Goal: Information Seeking & Learning: Learn about a topic

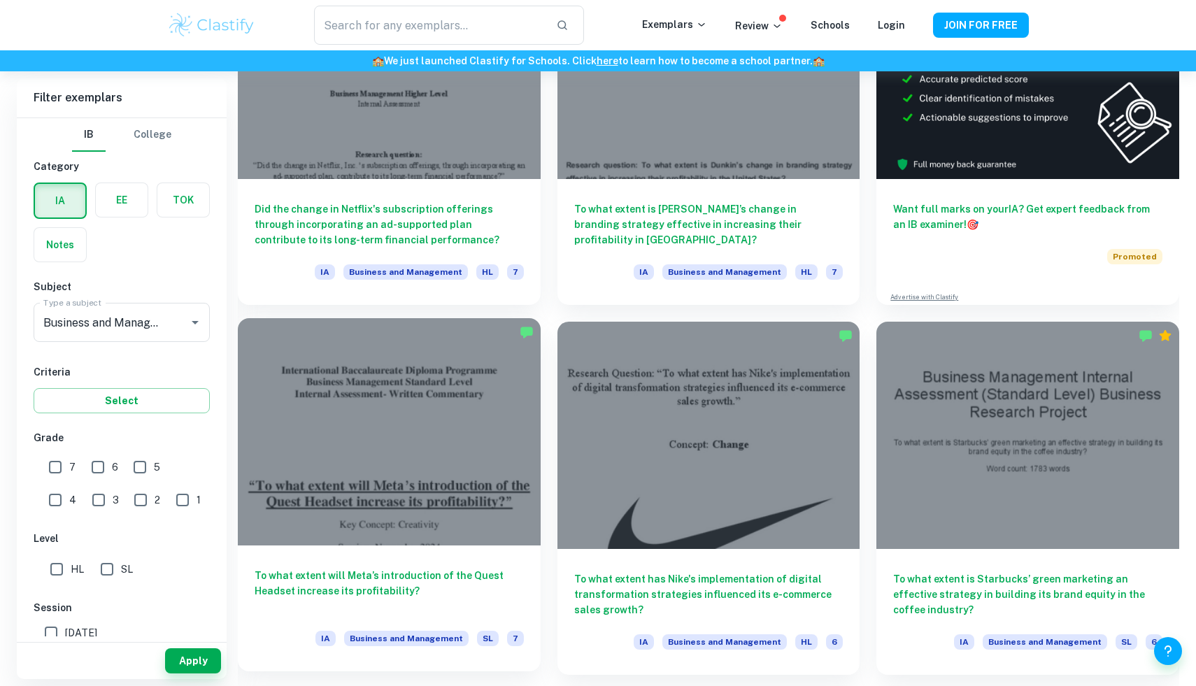
scroll to position [520, 0]
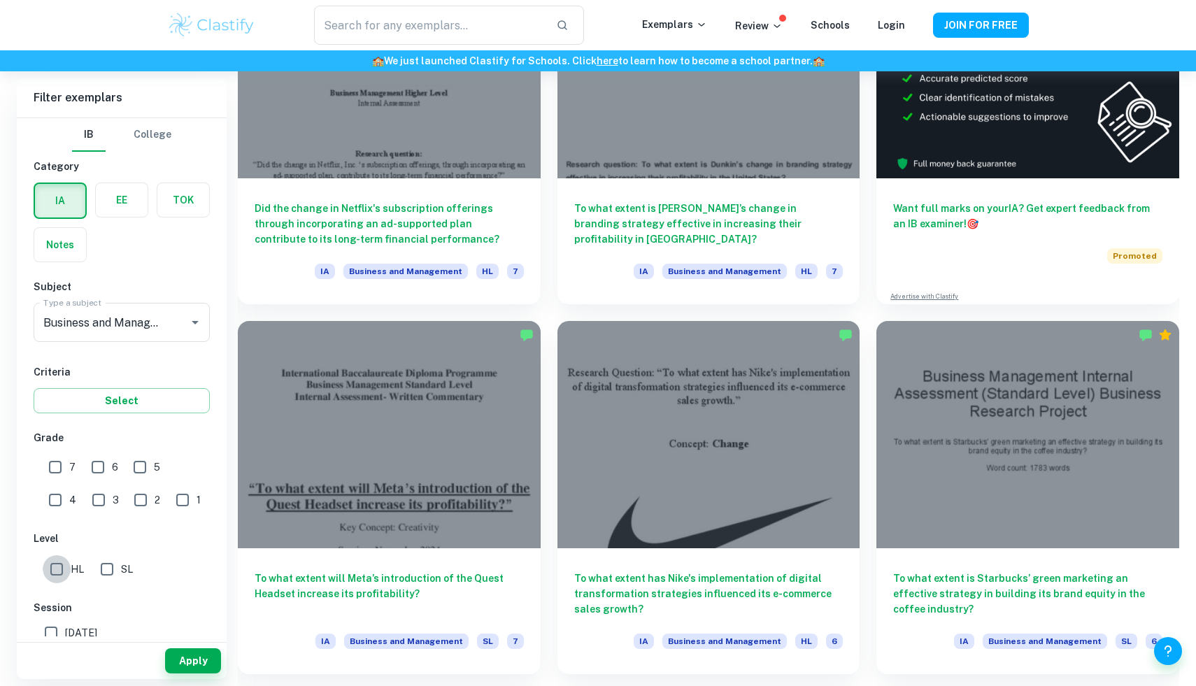
click at [52, 563] on input "HL" at bounding box center [57, 570] width 28 height 28
checkbox input "true"
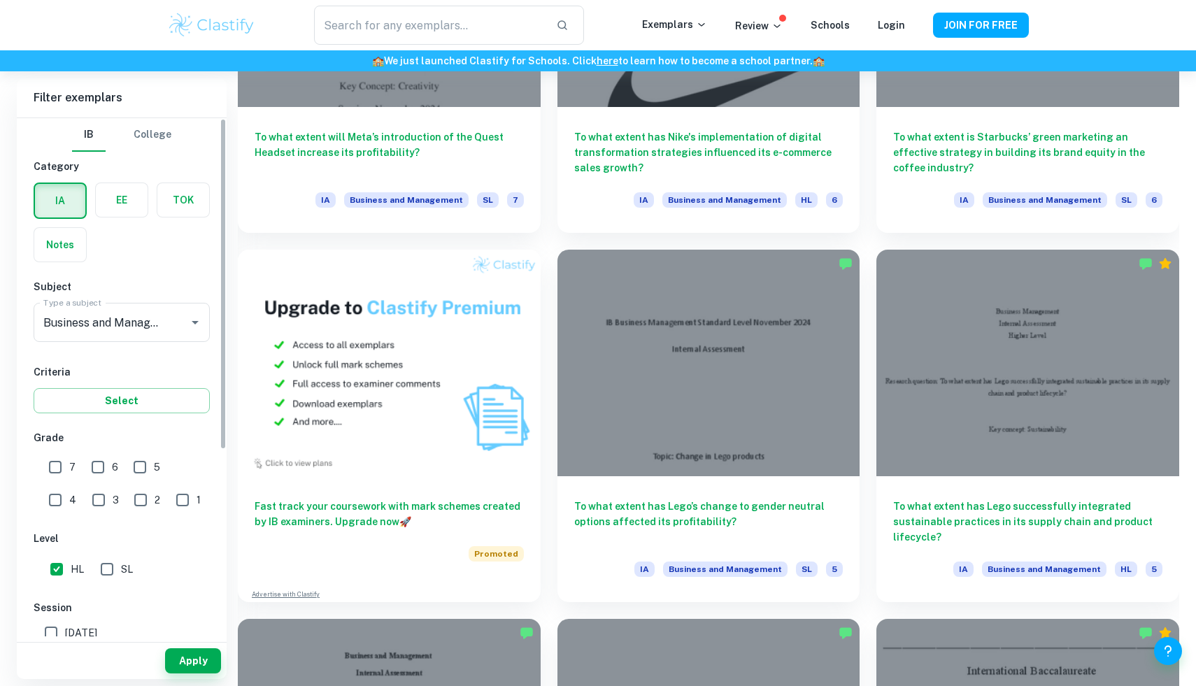
scroll to position [913, 0]
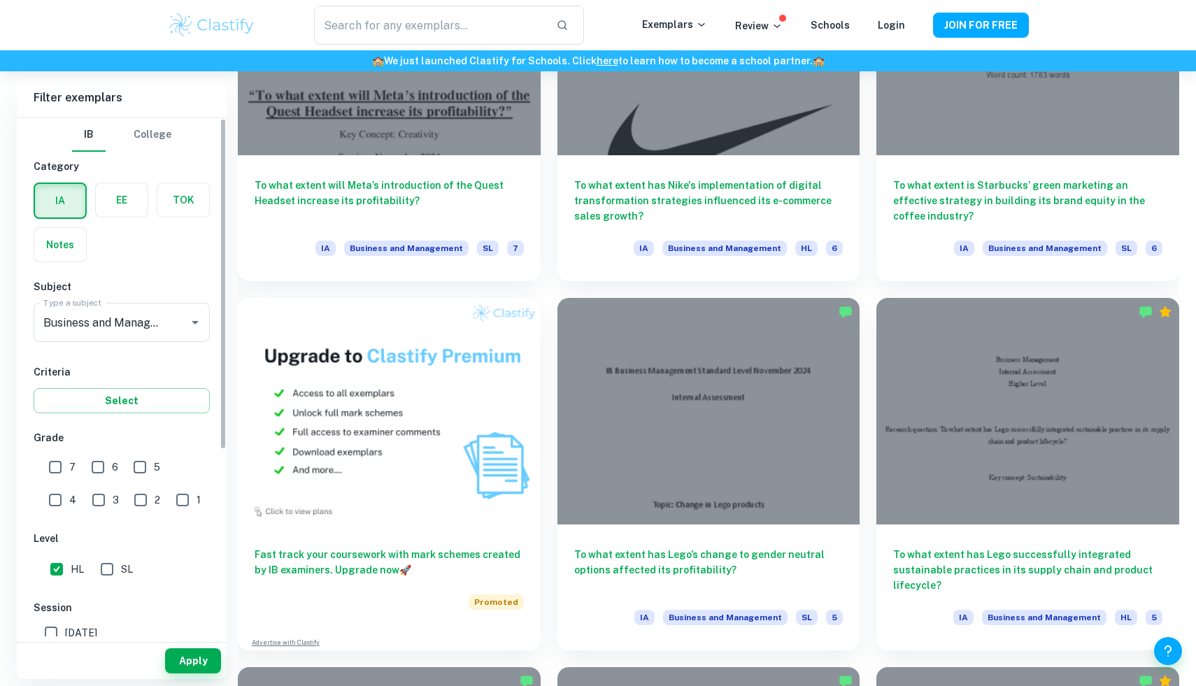
click at [103, 467] on input "6" at bounding box center [98, 467] width 28 height 28
checkbox input "true"
click at [53, 466] on input "7" at bounding box center [55, 467] width 28 height 28
checkbox input "true"
click at [194, 665] on button "Apply" at bounding box center [193, 661] width 56 height 25
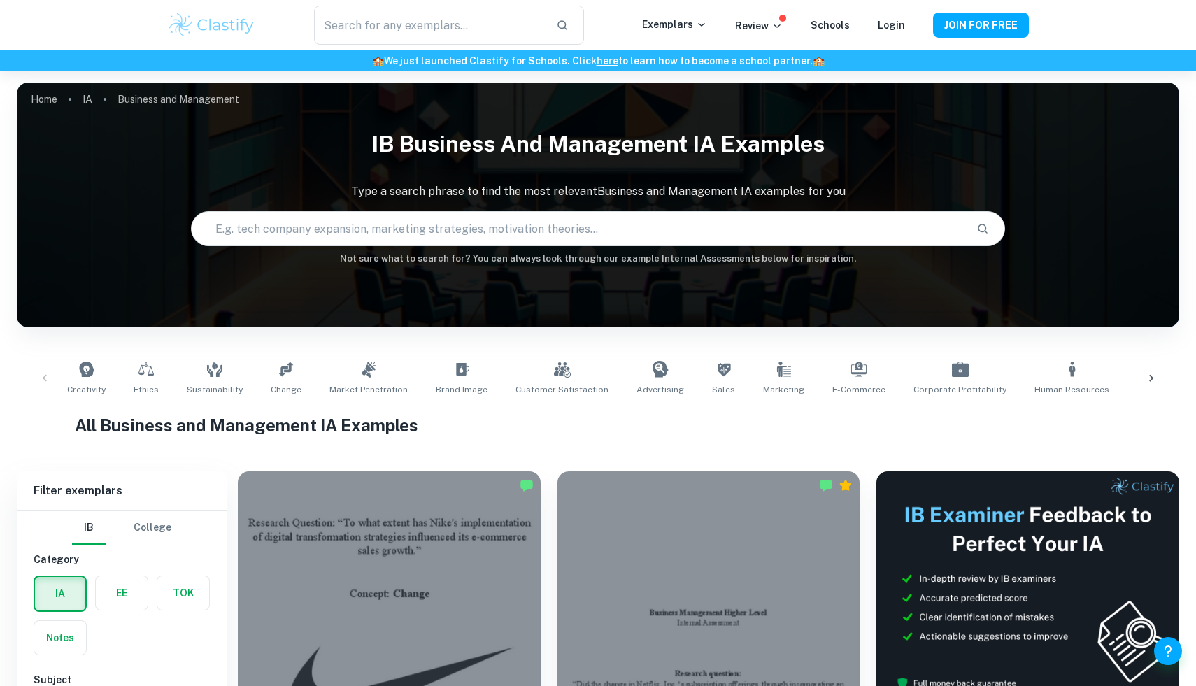
scroll to position [142, 0]
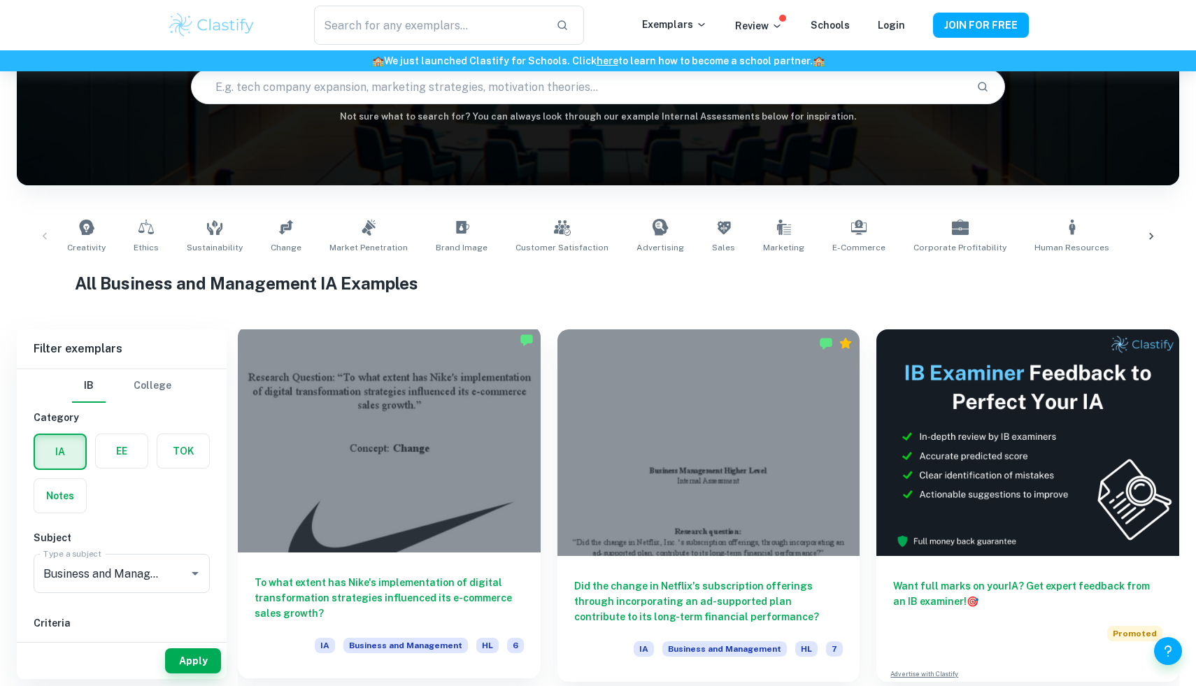
click at [445, 403] on div at bounding box center [389, 439] width 303 height 227
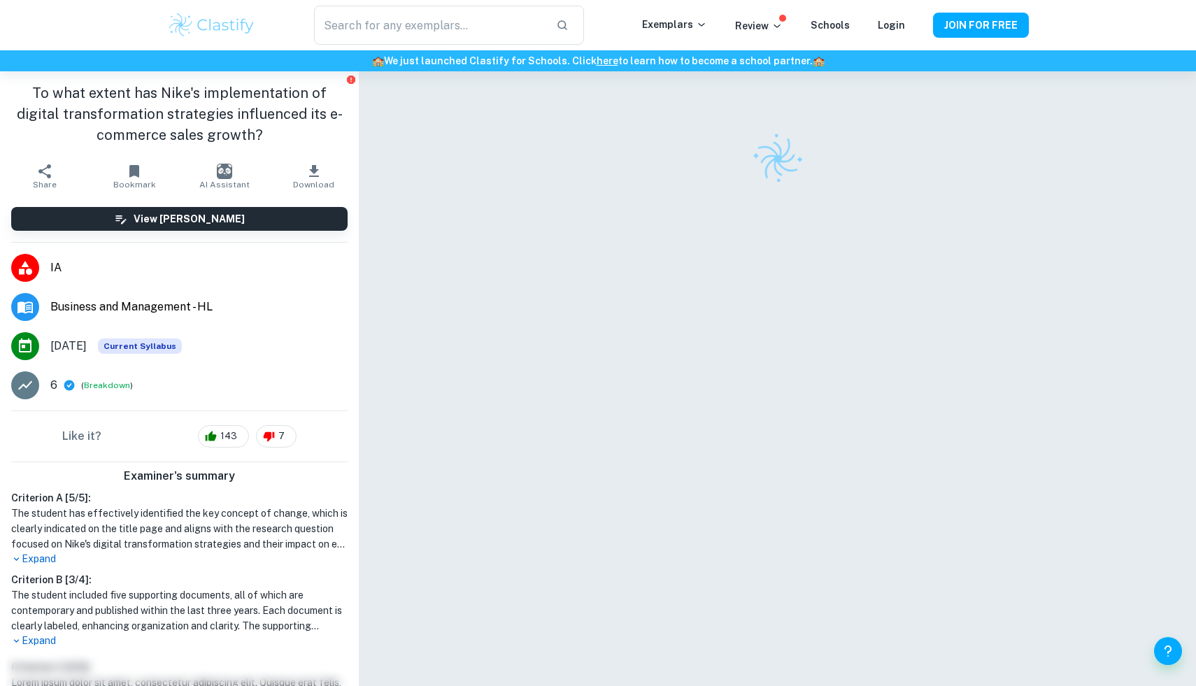
scroll to position [63, 0]
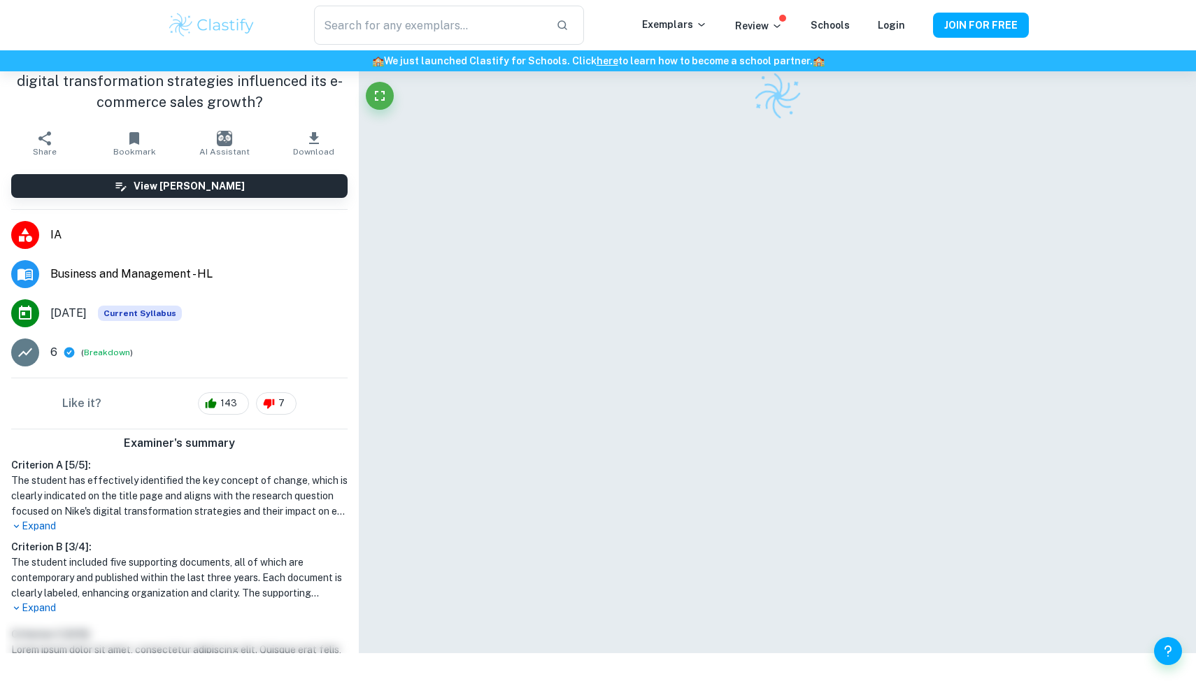
click at [37, 597] on h1 "The student included five supporting documents, all of which are contemporary a…" at bounding box center [179, 578] width 337 height 46
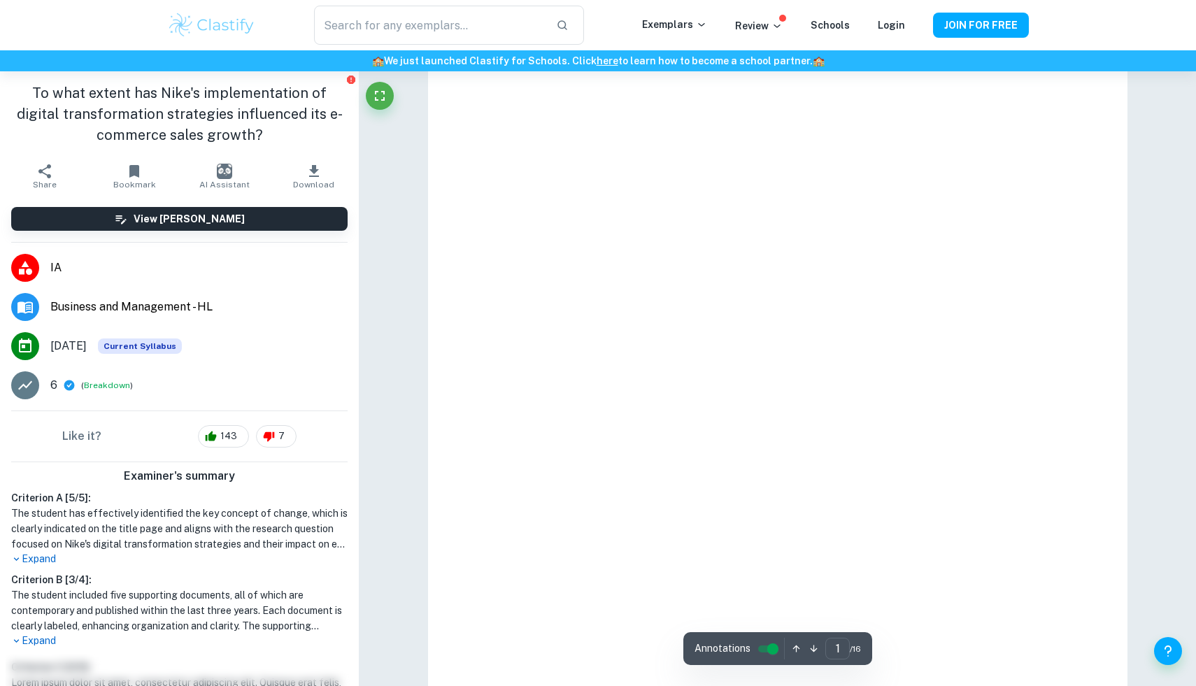
click at [38, 607] on h1 "The student included five supporting documents, all of which are contemporary a…" at bounding box center [179, 611] width 337 height 46
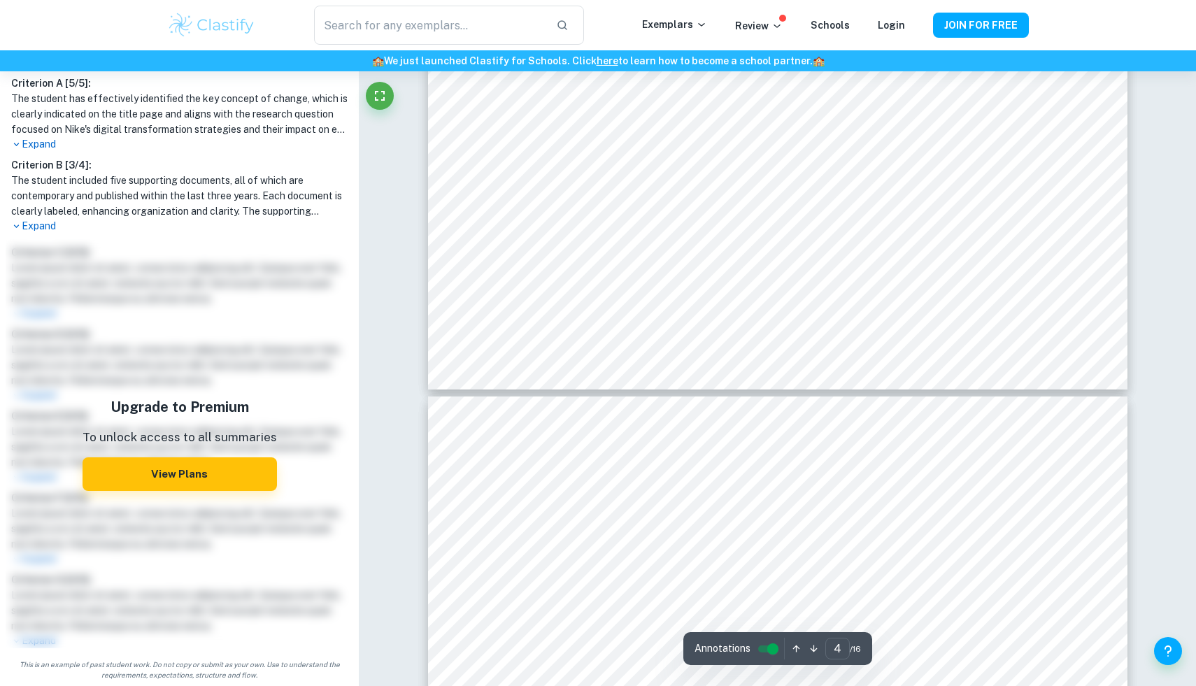
scroll to position [3579, 0]
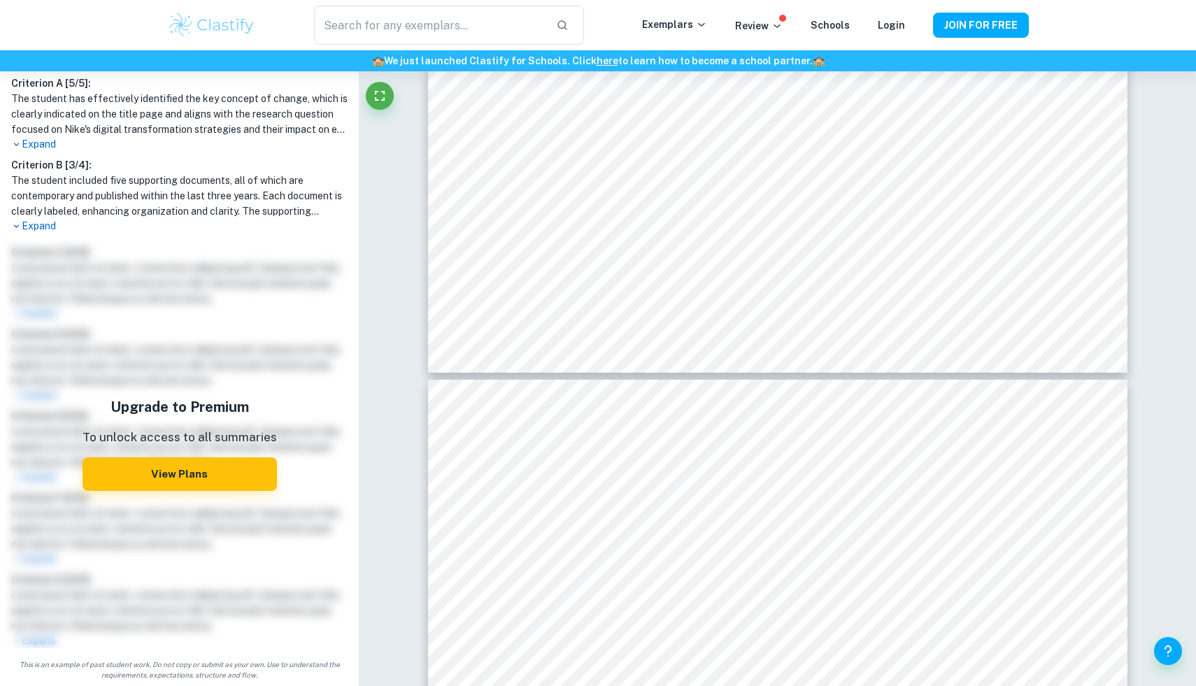
type input "5"
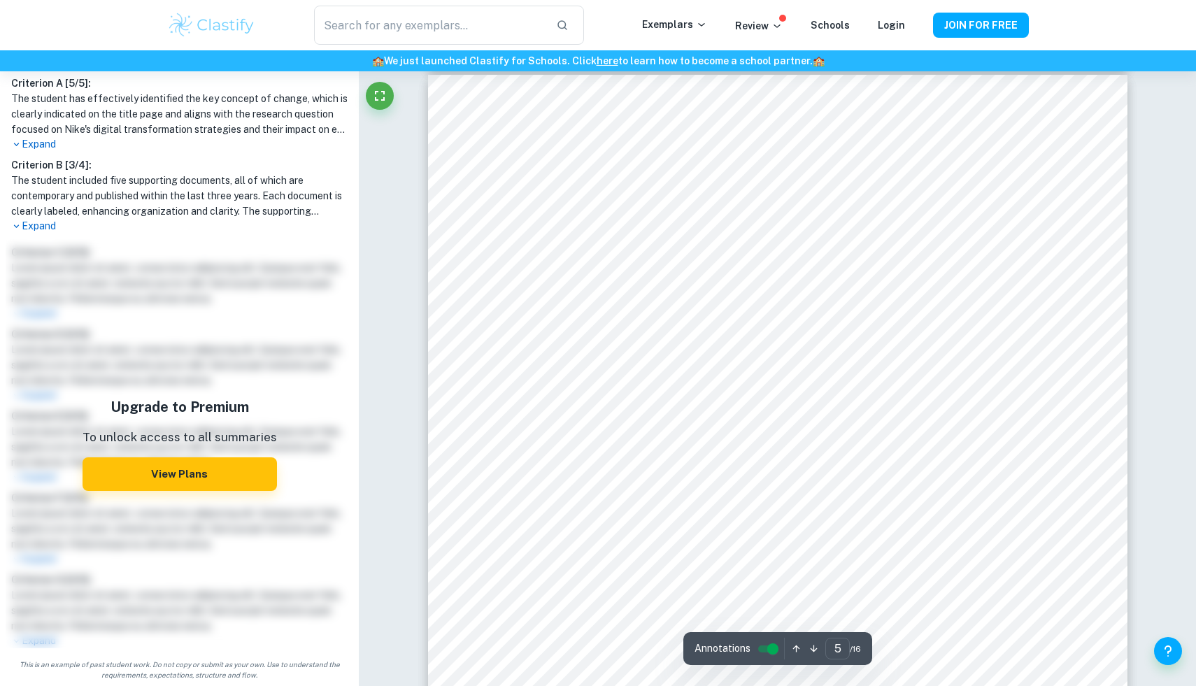
scroll to position [3772, 0]
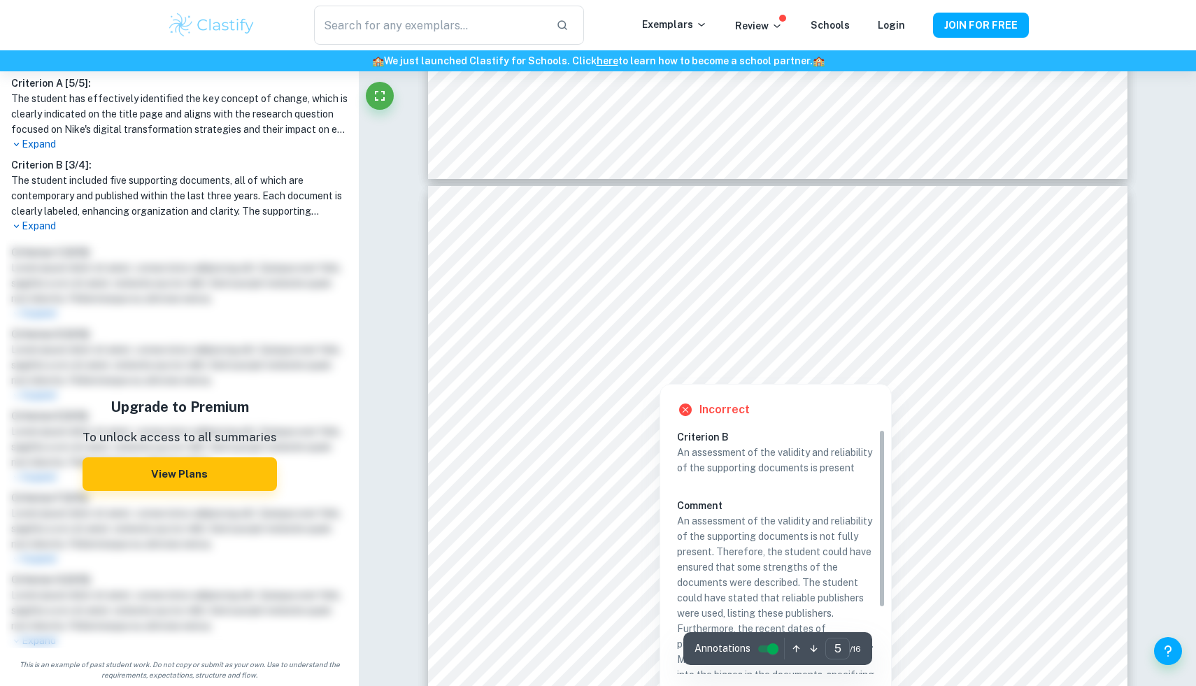
click at [594, 363] on div at bounding box center [660, 364] width 298 height 32
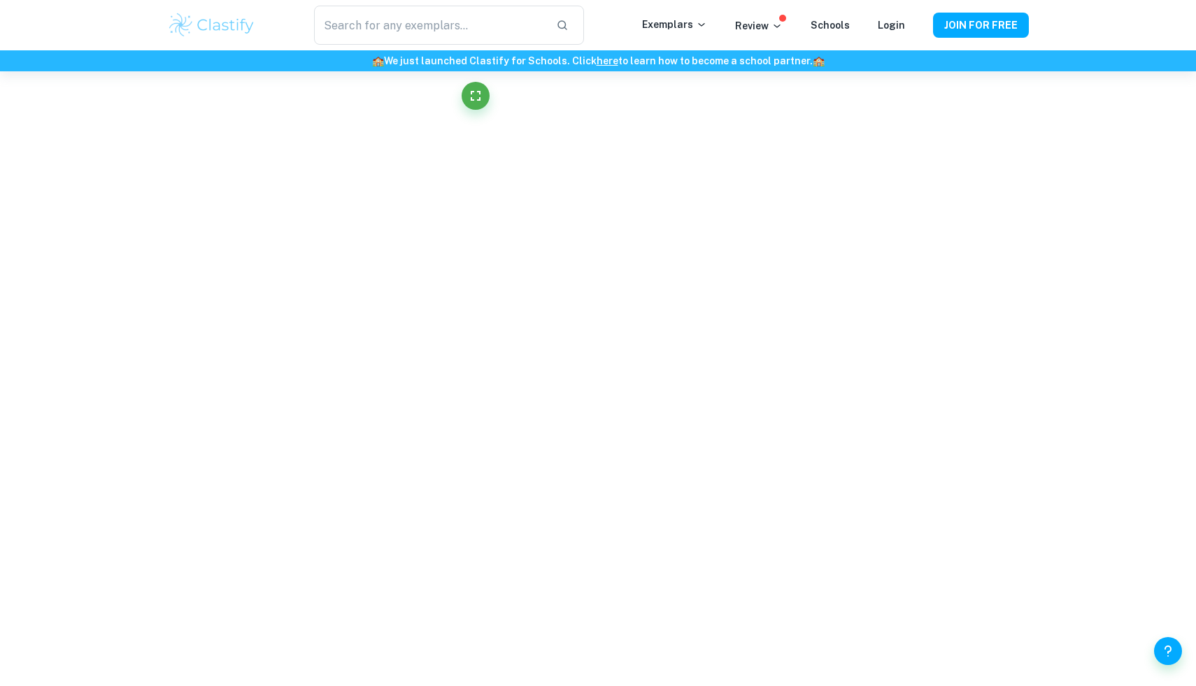
scroll to position [3108, 0]
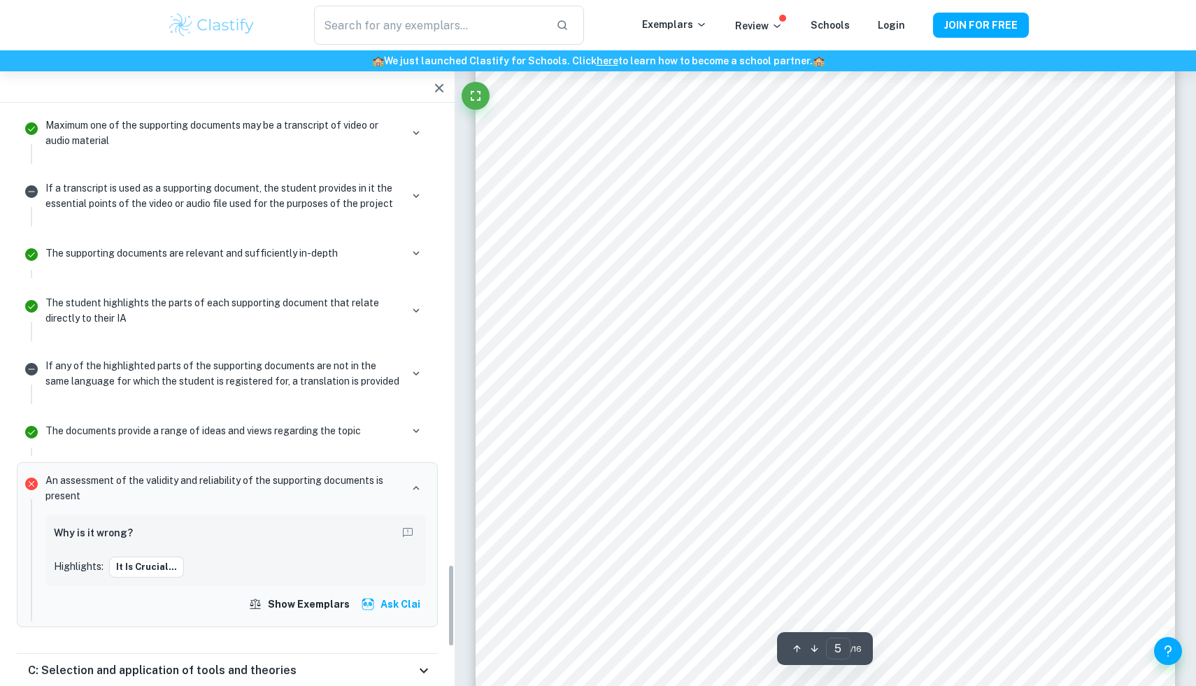
click at [157, 557] on button "It is crucial..." at bounding box center [146, 567] width 75 height 21
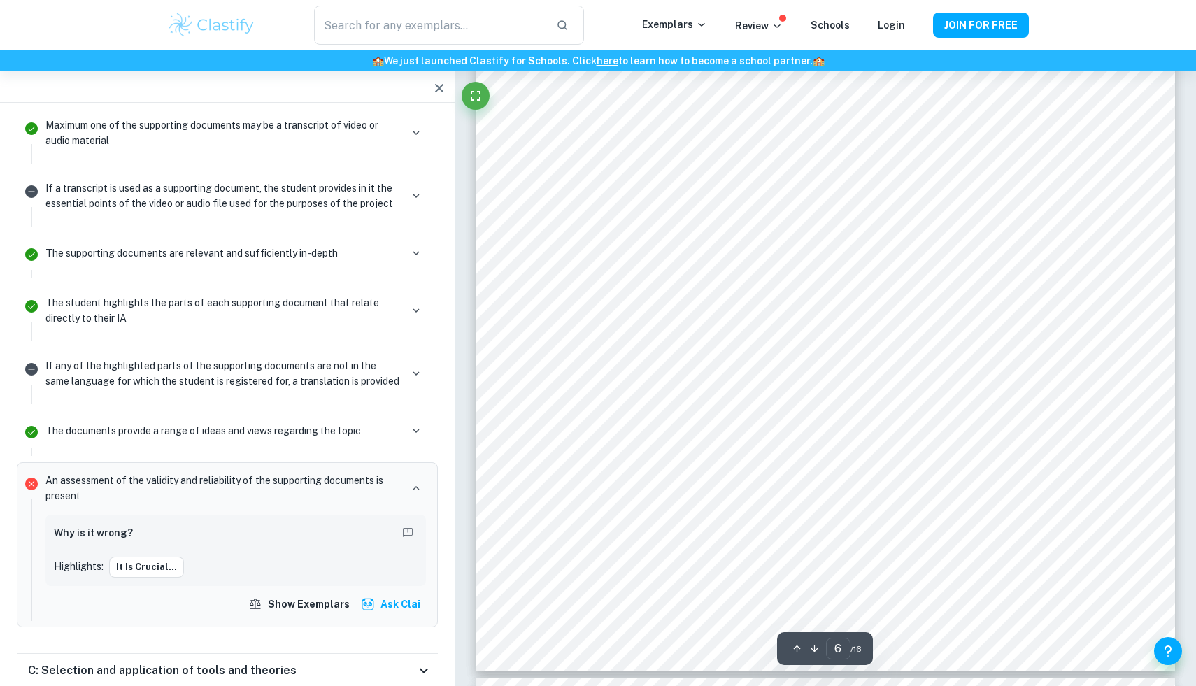
scroll to position [4883, 0]
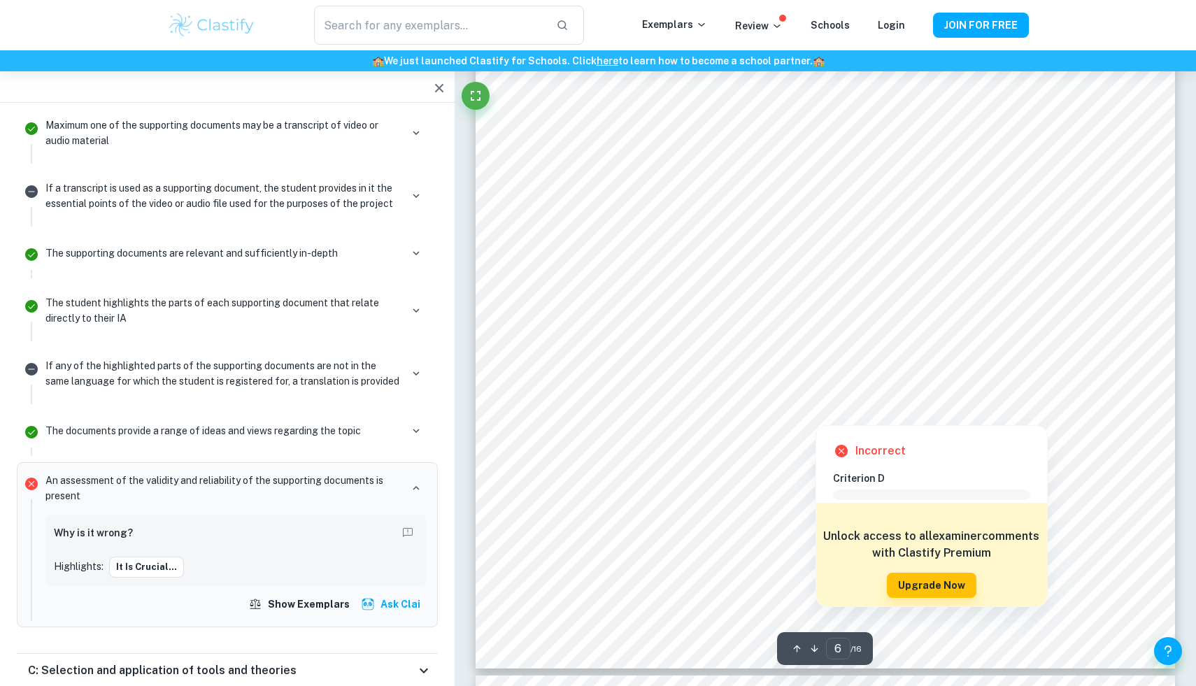
click at [817, 353] on div at bounding box center [926, 359] width 337 height 32
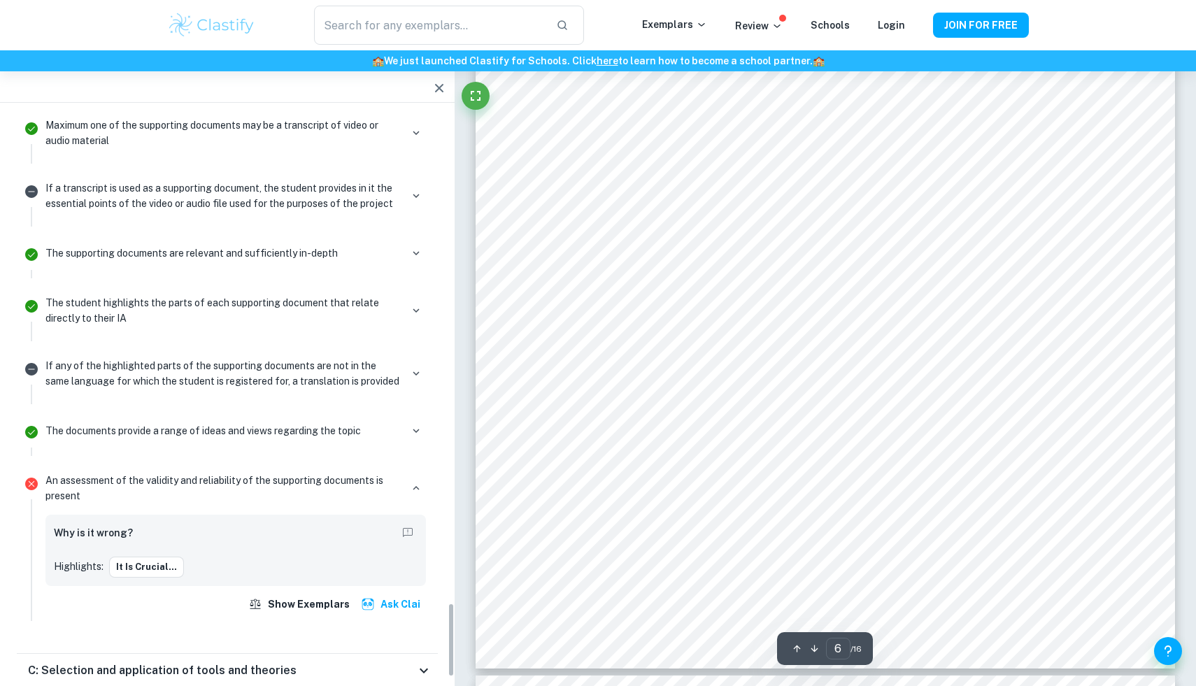
scroll to position [3805, 0]
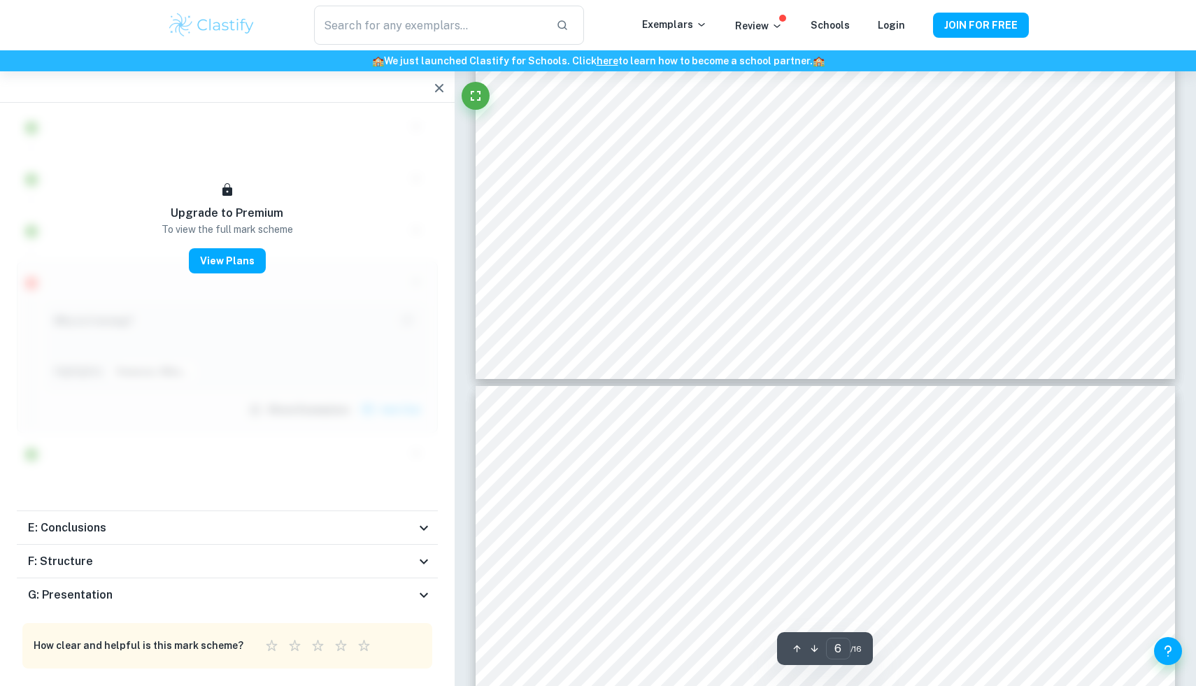
type input "7"
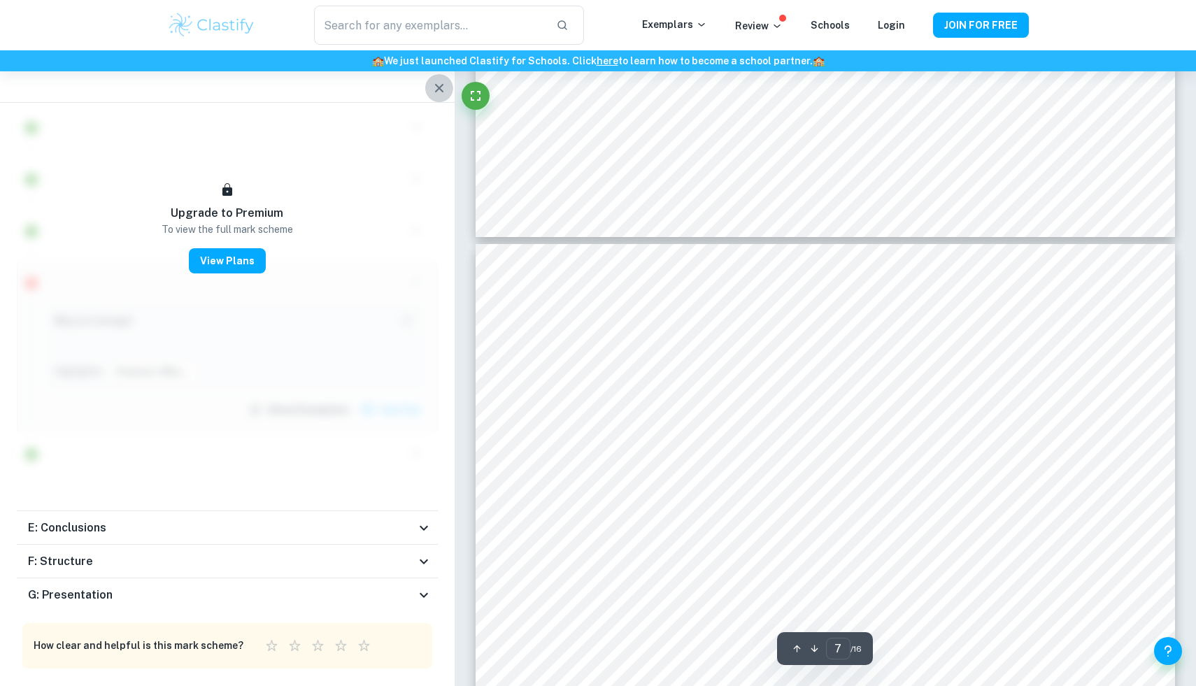
click at [441, 78] on button "button" at bounding box center [439, 88] width 28 height 28
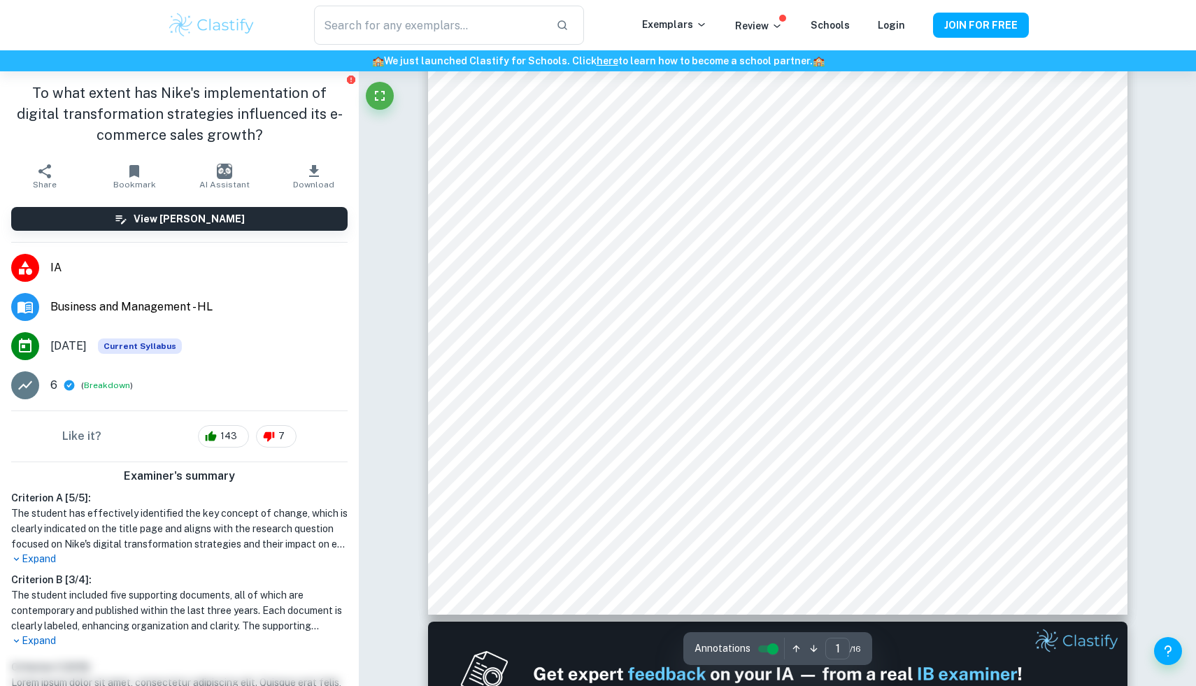
scroll to position [378, 0]
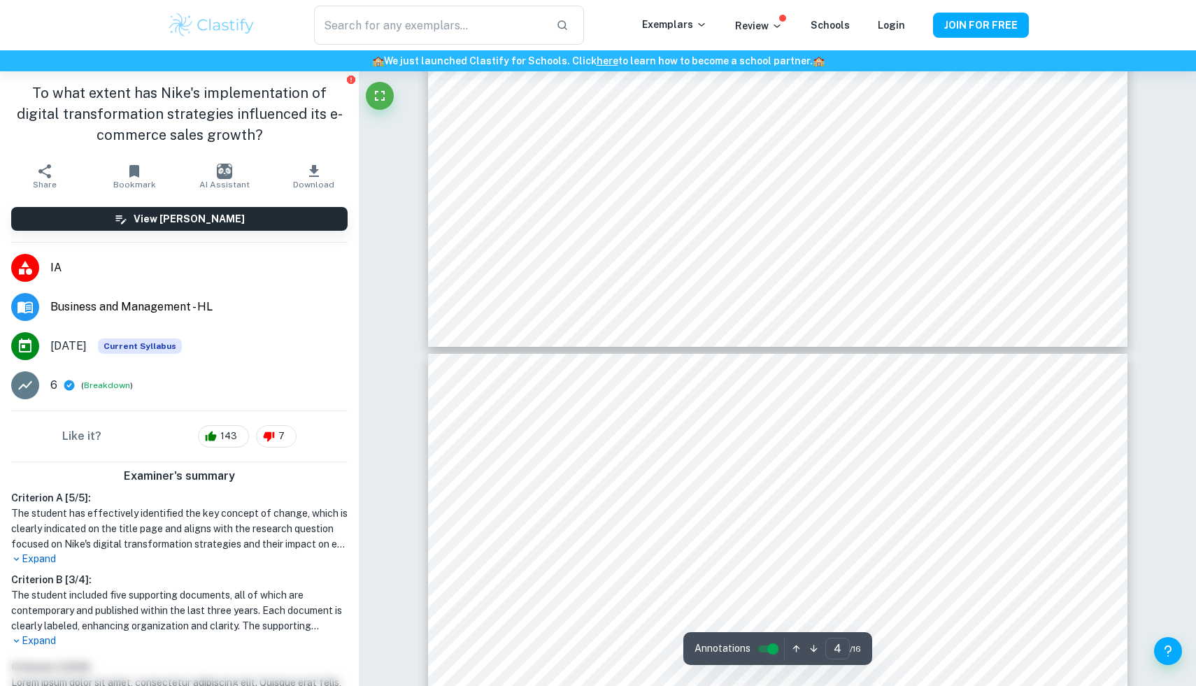
type input "5"
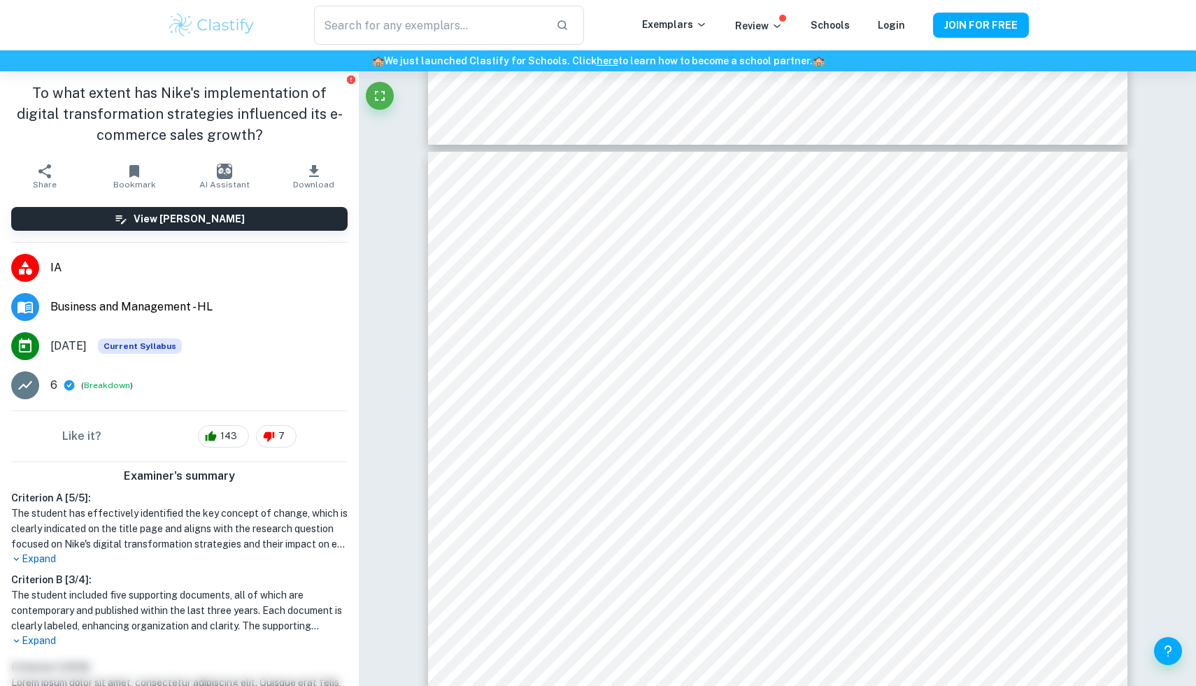
scroll to position [3875, 0]
